Goal: Use online tool/utility

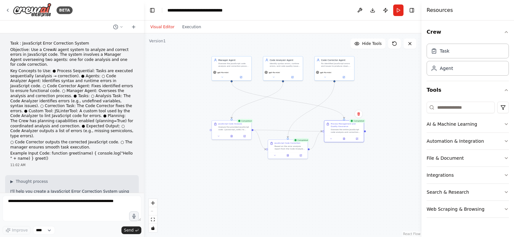
scroll to position [813, 0]
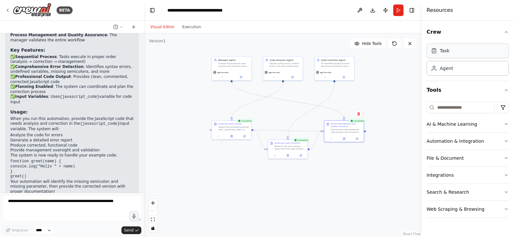
click at [449, 49] on div "Task" at bounding box center [467, 50] width 82 height 15
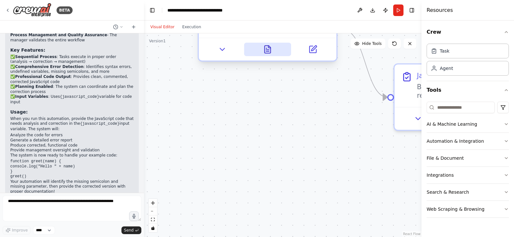
click at [267, 52] on icon at bounding box center [267, 49] width 6 height 7
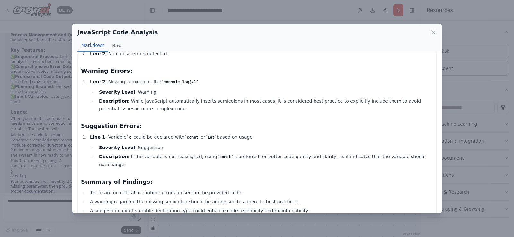
scroll to position [60, 0]
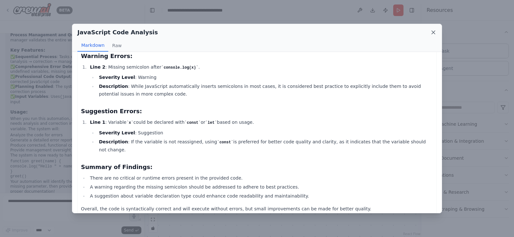
click at [431, 32] on icon at bounding box center [433, 32] width 6 height 6
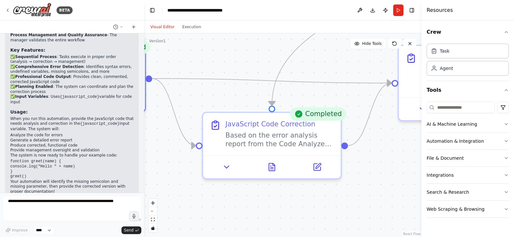
drag, startPoint x: 330, startPoint y: 101, endPoint x: 134, endPoint y: 151, distance: 202.4
click at [120, 151] on div "BETA Task : JavaScript Error Correction System Objective: Use a CrewAI agent sy…" at bounding box center [257, 118] width 514 height 237
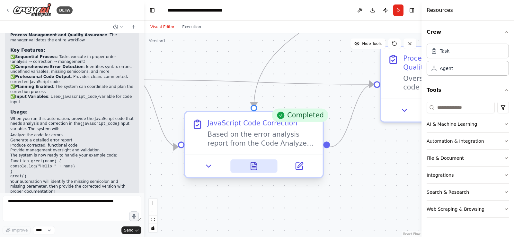
click at [261, 166] on button at bounding box center [253, 166] width 47 height 13
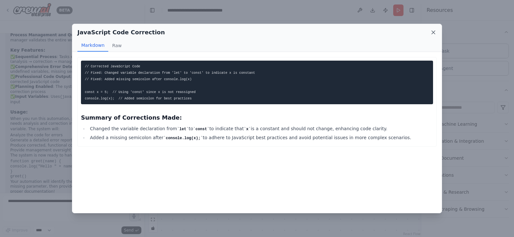
click at [433, 33] on icon at bounding box center [432, 32] width 3 height 3
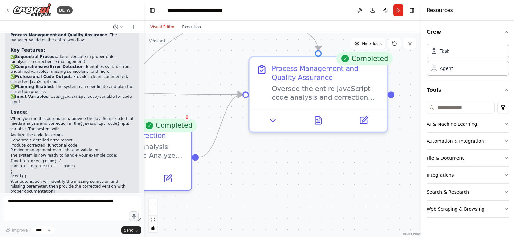
drag, startPoint x: 364, startPoint y: 151, endPoint x: 157, endPoint y: 183, distance: 209.8
click at [157, 183] on div ".deletable-edge-delete-btn { width: 20px; height: 20px; border: 0px solid #ffff…" at bounding box center [282, 135] width 277 height 204
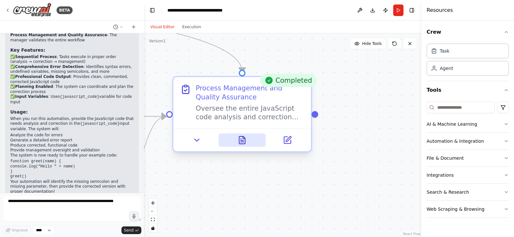
click at [250, 139] on button at bounding box center [241, 140] width 47 height 13
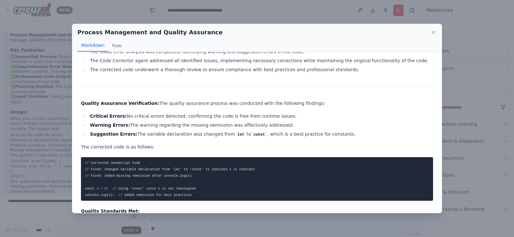
scroll to position [128, 0]
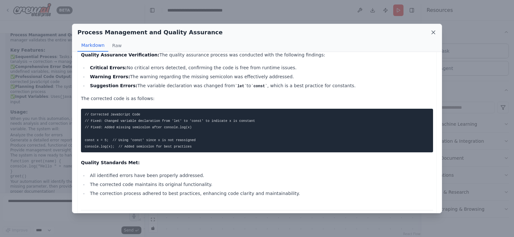
click at [435, 33] on icon at bounding box center [433, 32] width 6 height 6
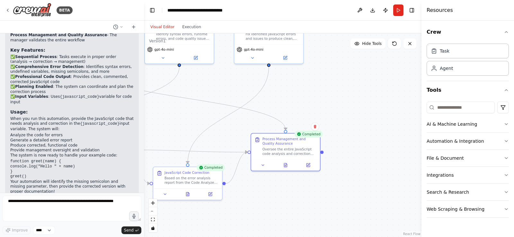
drag, startPoint x: 205, startPoint y: 65, endPoint x: 279, endPoint y: 127, distance: 96.8
click at [279, 127] on div ".deletable-edge-delete-btn { width: 20px; height: 20px; border: 0px solid #ffff…" at bounding box center [282, 135] width 277 height 204
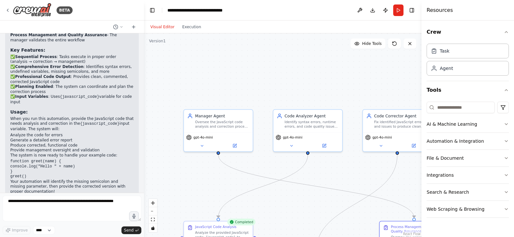
drag, startPoint x: 301, startPoint y: 158, endPoint x: 325, endPoint y: 167, distance: 25.2
click at [325, 168] on div ".deletable-edge-delete-btn { width: 20px; height: 20px; border: 0px solid #ffff…" at bounding box center [282, 135] width 277 height 204
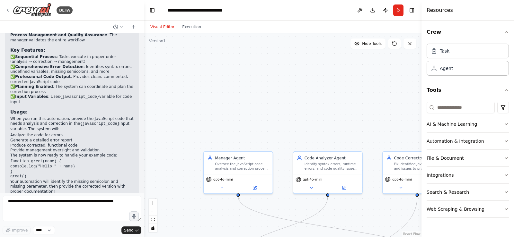
drag, startPoint x: 238, startPoint y: 90, endPoint x: 237, endPoint y: 123, distance: 32.5
click at [237, 123] on div ".deletable-edge-delete-btn { width: 20px; height: 20px; border: 0px solid #ffff…" at bounding box center [282, 135] width 277 height 204
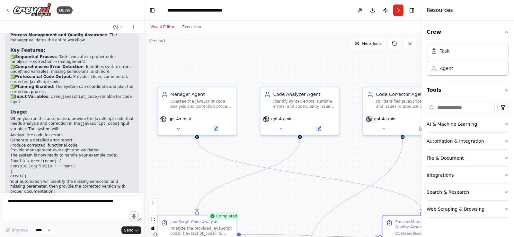
drag, startPoint x: 277, startPoint y: 158, endPoint x: 272, endPoint y: 65, distance: 92.9
click at [273, 60] on div ".deletable-edge-delete-btn { width: 20px; height: 20px; border: 0px solid #ffff…" at bounding box center [282, 135] width 277 height 204
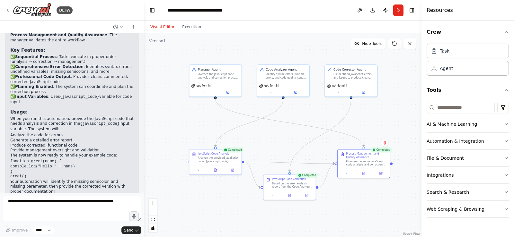
drag, startPoint x: 332, startPoint y: 167, endPoint x: 315, endPoint y: 118, distance: 52.4
click at [315, 118] on div ".deletable-edge-delete-btn { width: 20px; height: 20px; border: 0px solid #ffff…" at bounding box center [282, 135] width 277 height 204
